Goal: Task Accomplishment & Management: Manage account settings

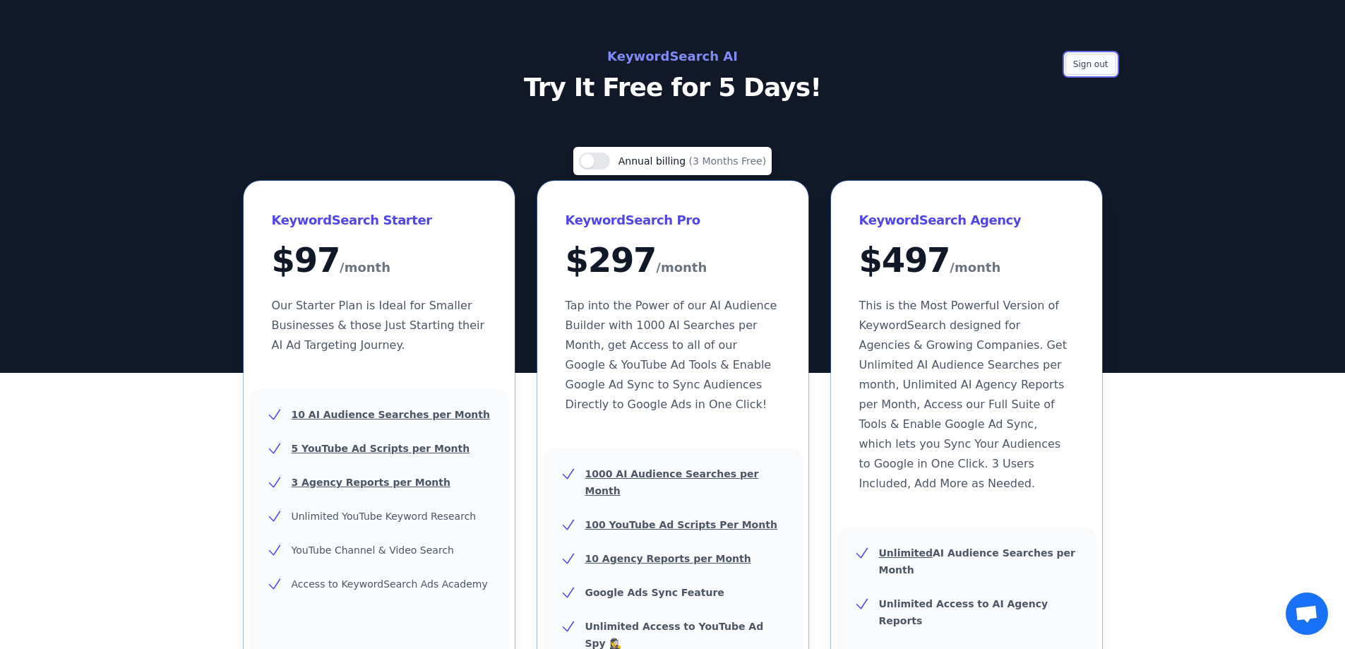
click at [1090, 66] on button "Sign out" at bounding box center [1090, 64] width 51 height 21
